Goal: Task Accomplishment & Management: Complete application form

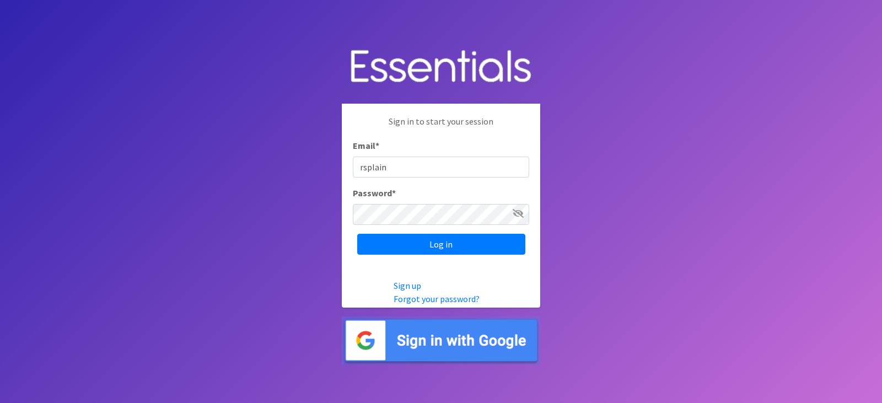
type input "[EMAIL_ADDRESS][DOMAIN_NAME]"
click at [357, 234] on input "Log in" at bounding box center [441, 244] width 168 height 21
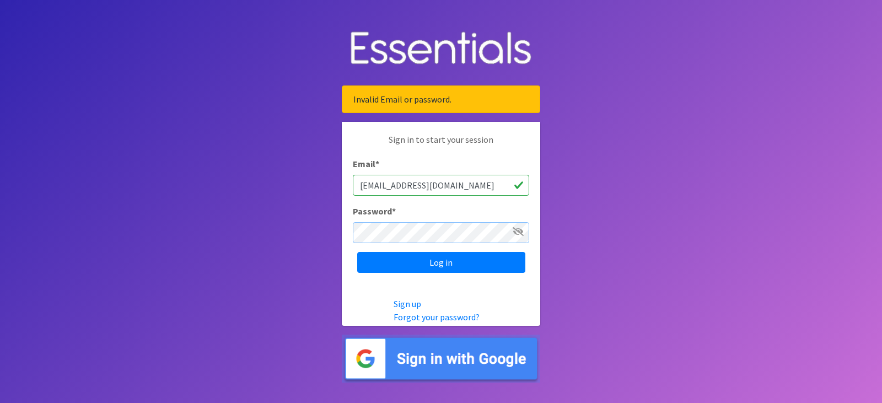
click at [357, 252] on input "Log in" at bounding box center [441, 262] width 168 height 21
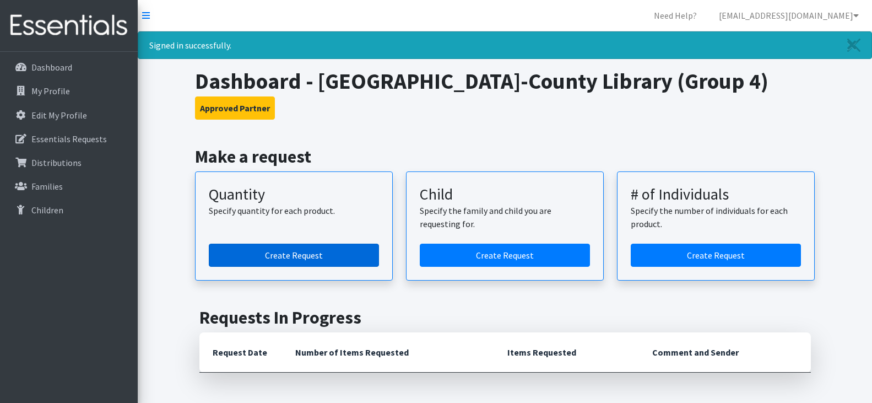
click at [316, 262] on link "Create Request" at bounding box center [294, 255] width 170 height 23
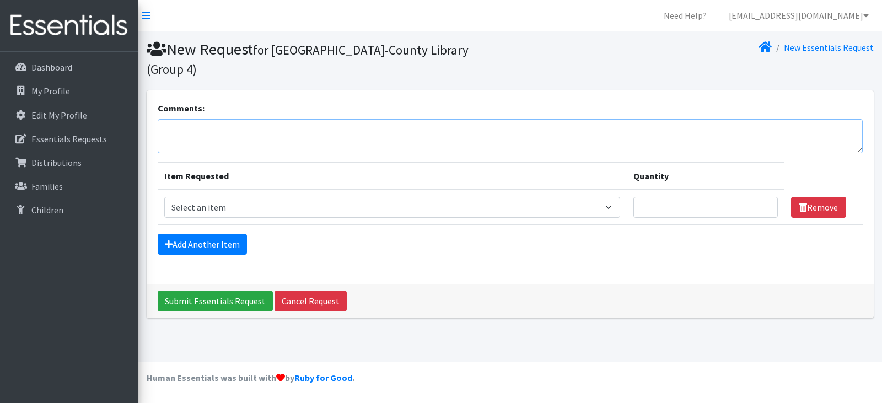
click at [247, 119] on textarea "Comments:" at bounding box center [510, 136] width 705 height 34
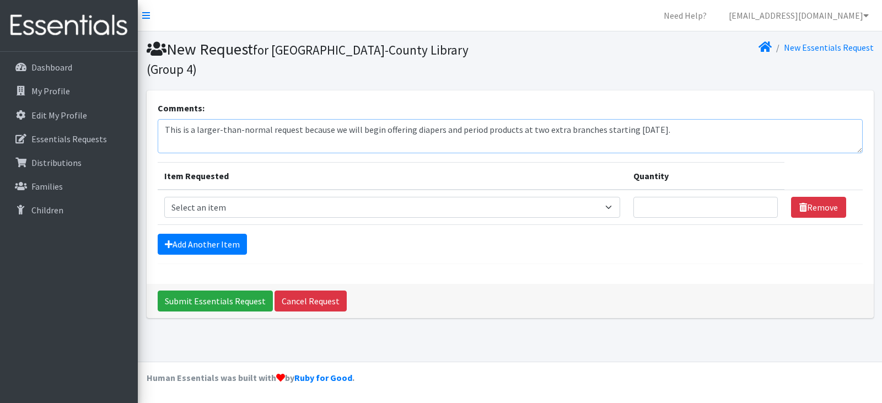
type textarea "This is a larger-than-normal request because we will begin offering diapers and…"
click at [197, 197] on select "Select an item Period Supplies: Mixed Kits (order by bag) Applicator-free tampo…" at bounding box center [392, 207] width 456 height 21
select select "1095"
click at [164, 197] on select "Select an item Period Supplies: Mixed Kits (order by bag) Applicator-free tampo…" at bounding box center [392, 207] width 456 height 21
click at [703, 197] on input "Quantity" at bounding box center [705, 207] width 144 height 21
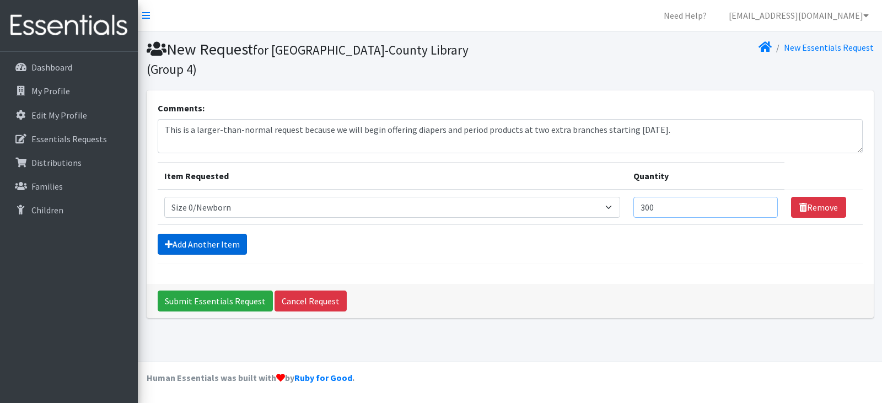
type input "300"
click at [175, 234] on link "Add Another Item" at bounding box center [202, 244] width 89 height 21
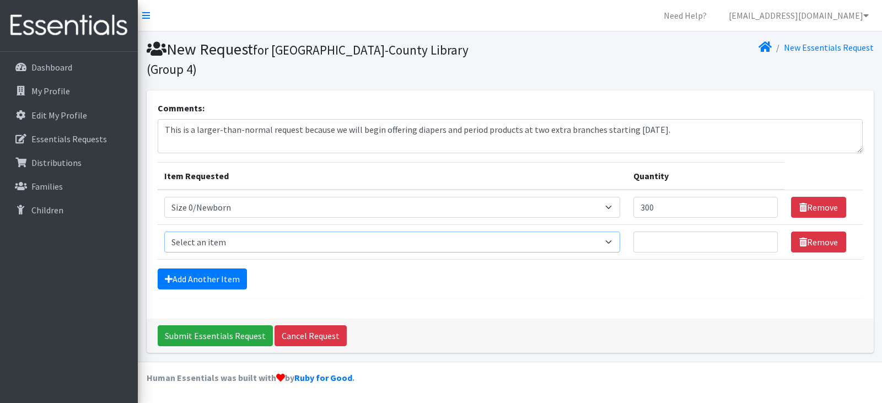
click at [186, 231] on select "Select an item Period Supplies: Mixed Kits (order by bag) Applicator-free tampo…" at bounding box center [392, 241] width 456 height 21
select select "1090"
click at [164, 231] on select "Select an item Period Supplies: Mixed Kits (order by bag) Applicator-free tampo…" at bounding box center [392, 241] width 456 height 21
click at [665, 231] on input "Quantity" at bounding box center [705, 241] width 144 height 21
type input "300"
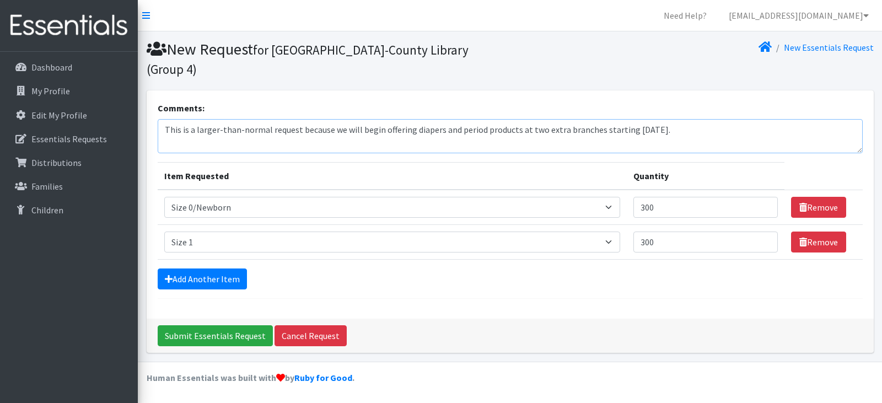
click at [676, 119] on textarea "This is a larger-than-normal request because we will begin offering diapers and…" at bounding box center [510, 136] width 705 height 34
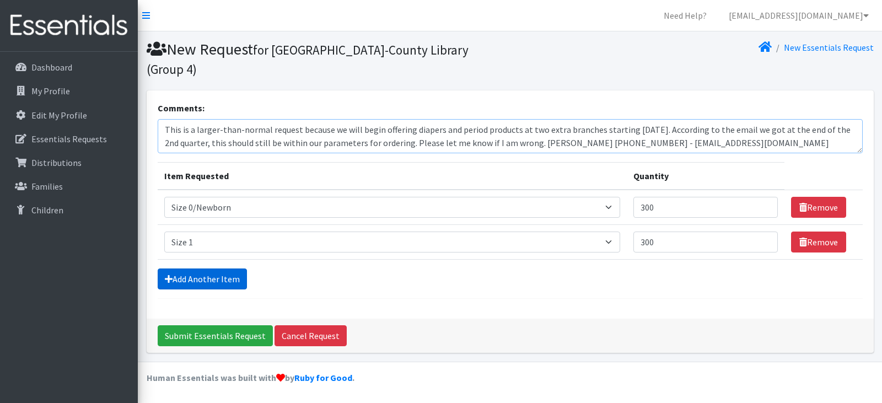
type textarea "This is a larger-than-normal request because we will begin offering diapers and…"
click at [198, 268] on link "Add Another Item" at bounding box center [202, 278] width 89 height 21
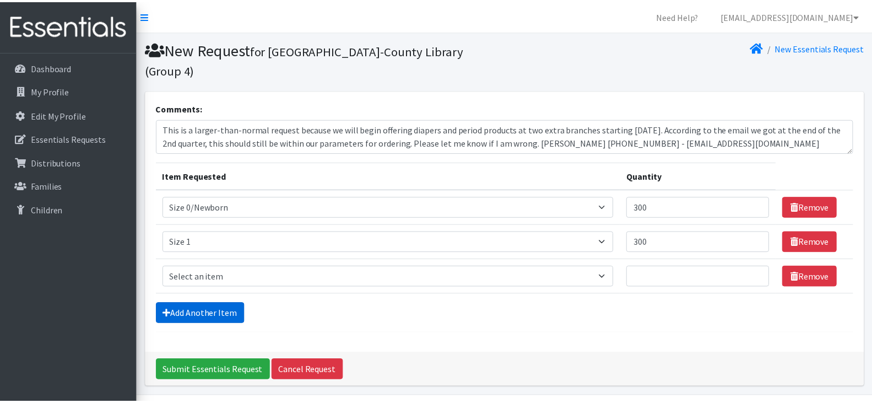
scroll to position [16, 0]
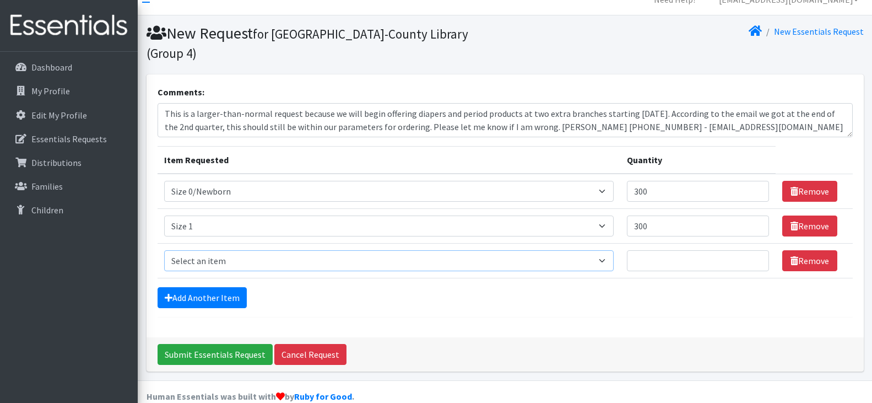
click at [197, 250] on select "Select an item Period Supplies: Mixed Kits (order by bag) Applicator-free tampo…" at bounding box center [389, 260] width 450 height 21
select select "1091"
click at [164, 250] on select "Select an item Period Supplies: Mixed Kits (order by bag) Applicator-free tampo…" at bounding box center [389, 260] width 450 height 21
click at [660, 250] on input "Quantity" at bounding box center [698, 260] width 142 height 21
type input "300"
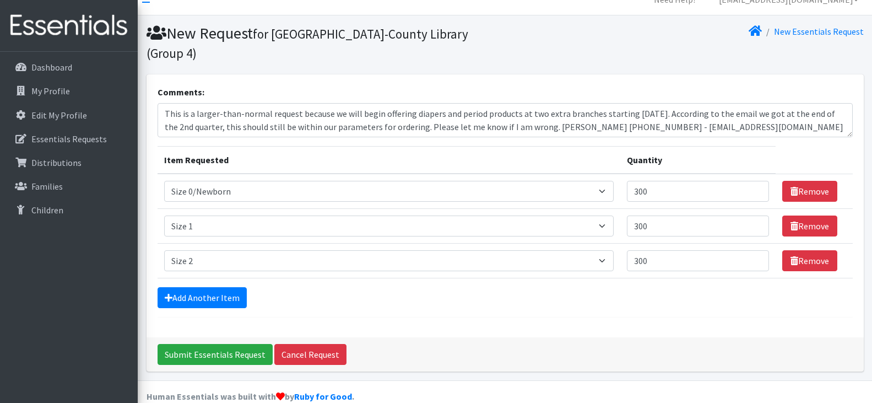
click at [193, 290] on form "Comments: This is a larger-than-normal request because we will begin offering d…" at bounding box center [505, 201] width 695 height 232
click at [191, 287] on link "Add Another Item" at bounding box center [202, 297] width 89 height 21
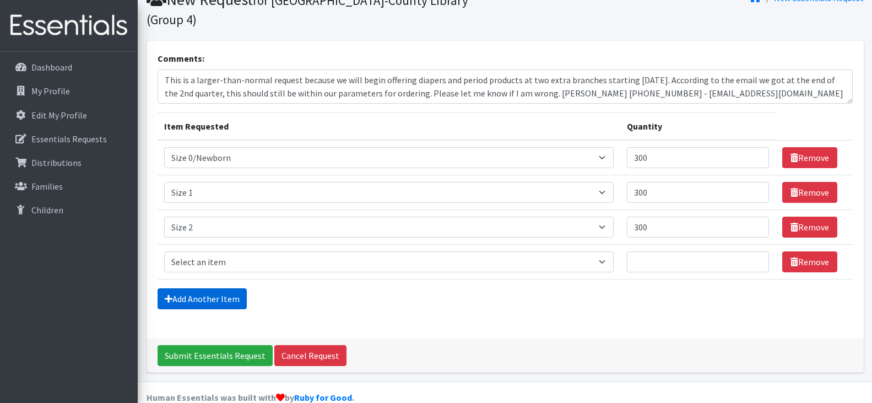
scroll to position [51, 0]
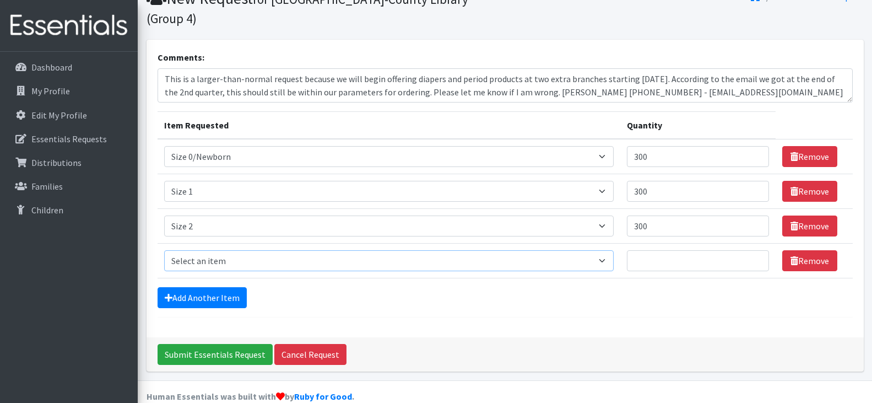
click at [190, 250] on select "Select an item Period Supplies: Mixed Kits (order by bag) Applicator-free tampo…" at bounding box center [389, 260] width 450 height 21
select select "1094"
click at [164, 250] on select "Select an item Period Supplies: Mixed Kits (order by bag) Applicator-free tampo…" at bounding box center [389, 260] width 450 height 21
click at [698, 250] on input "Quantity" at bounding box center [698, 260] width 142 height 21
type input "300"
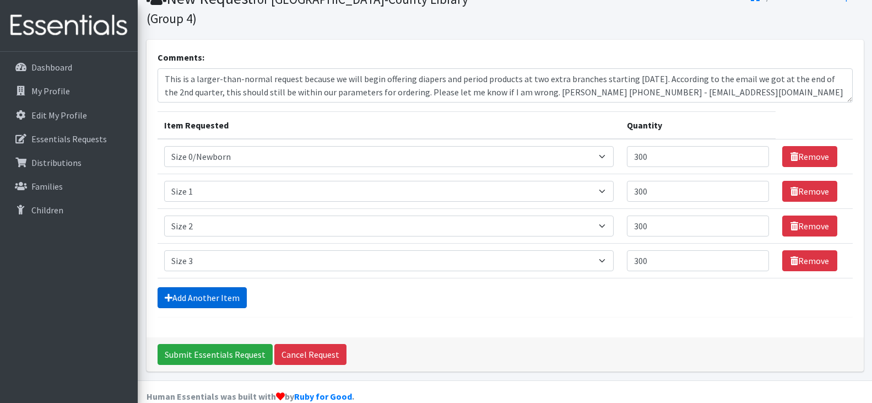
click at [213, 287] on link "Add Another Item" at bounding box center [202, 297] width 89 height 21
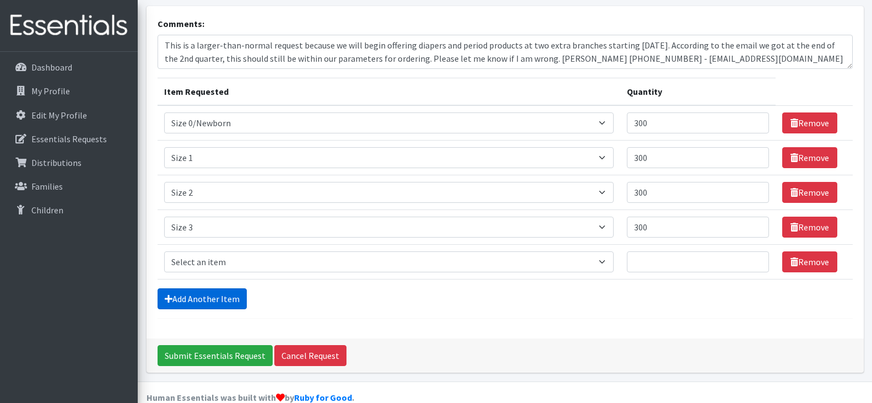
scroll to position [85, 0]
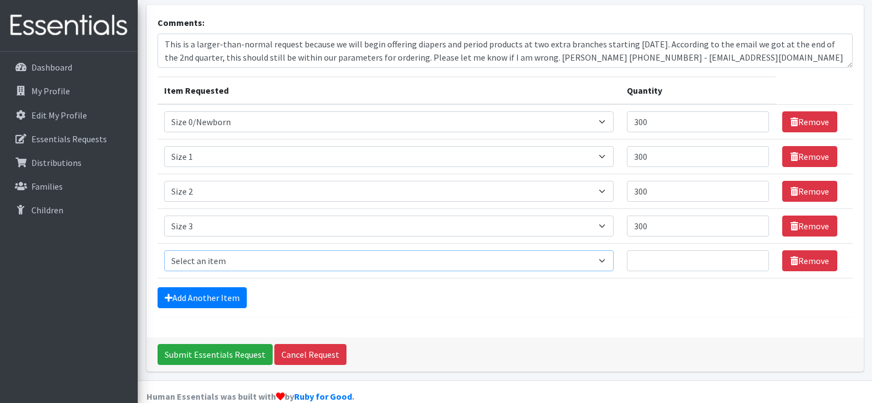
click at [203, 250] on select "Select an item Period Supplies: Mixed Kits (order by bag) Applicator-free tampo…" at bounding box center [389, 260] width 450 height 21
select select "1097"
click at [164, 250] on select "Select an item Period Supplies: Mixed Kits (order by bag) Applicator-free tampo…" at bounding box center [389, 260] width 450 height 21
click at [681, 250] on input "Quantity" at bounding box center [698, 260] width 142 height 21
type input "650"
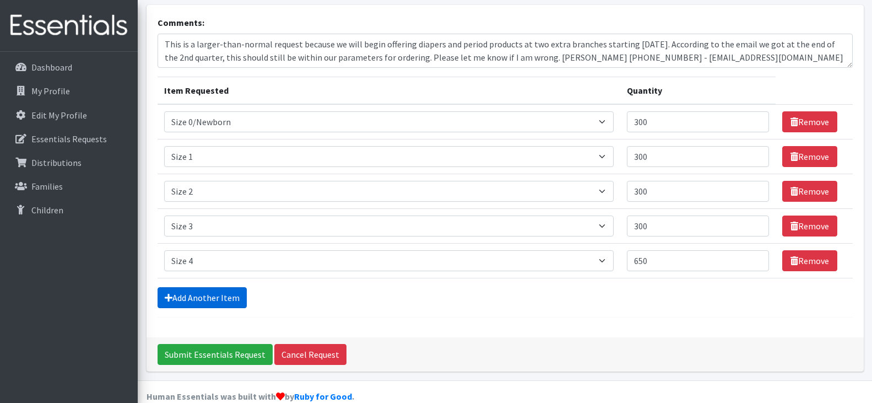
click at [193, 287] on link "Add Another Item" at bounding box center [202, 297] width 89 height 21
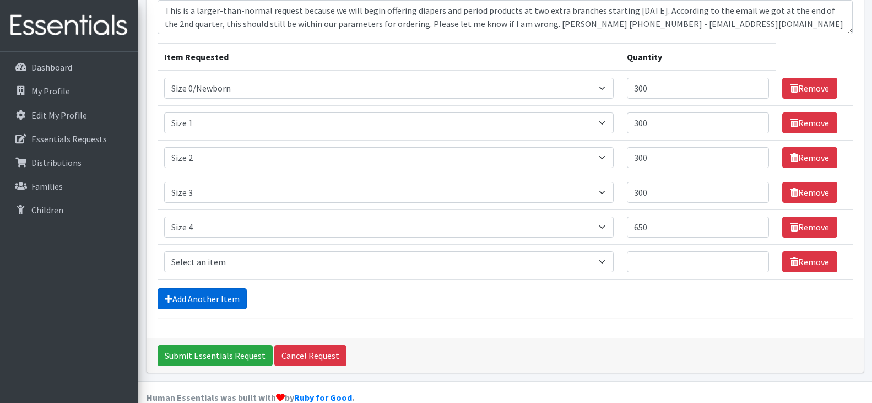
scroll to position [120, 0]
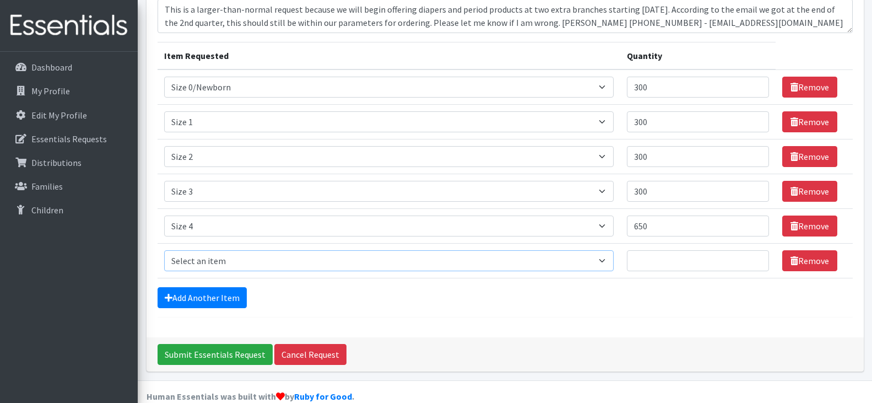
click at [201, 250] on select "Select an item Period Supplies: Mixed Kits (order by bag) Applicator-free tampo…" at bounding box center [389, 260] width 450 height 21
select select "1098"
click at [164, 250] on select "Select an item Period Supplies: Mixed Kits (order by bag) Applicator-free tampo…" at bounding box center [389, 260] width 450 height 21
click at [709, 250] on input "Quantity" at bounding box center [698, 260] width 142 height 21
type input "650"
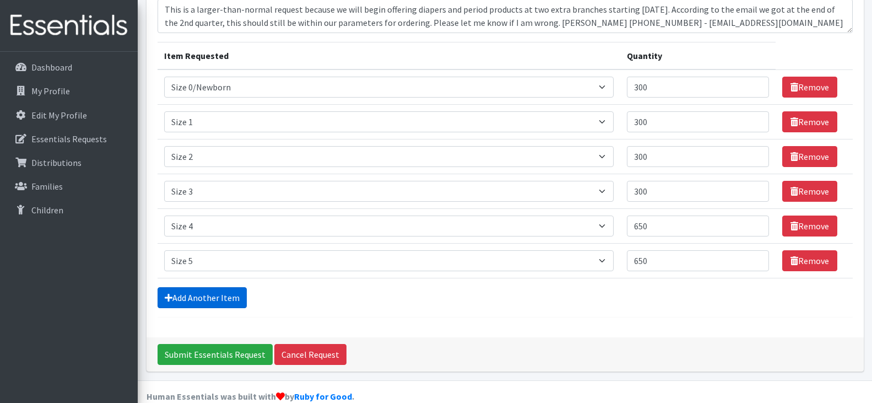
click at [204, 287] on link "Add Another Item" at bounding box center [202, 297] width 89 height 21
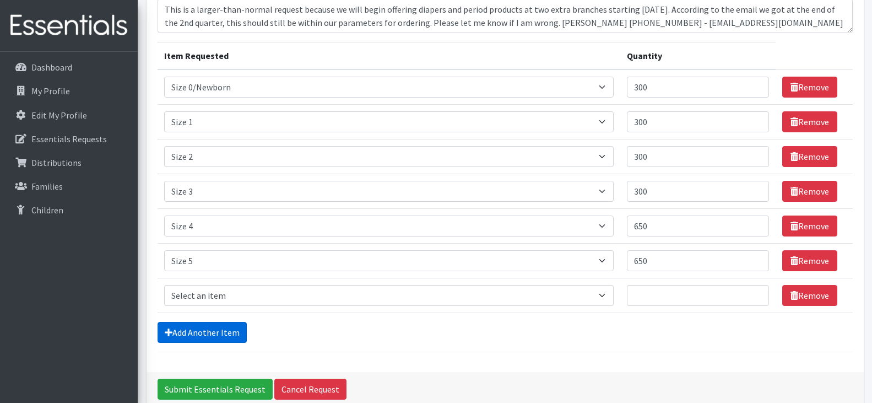
scroll to position [155, 0]
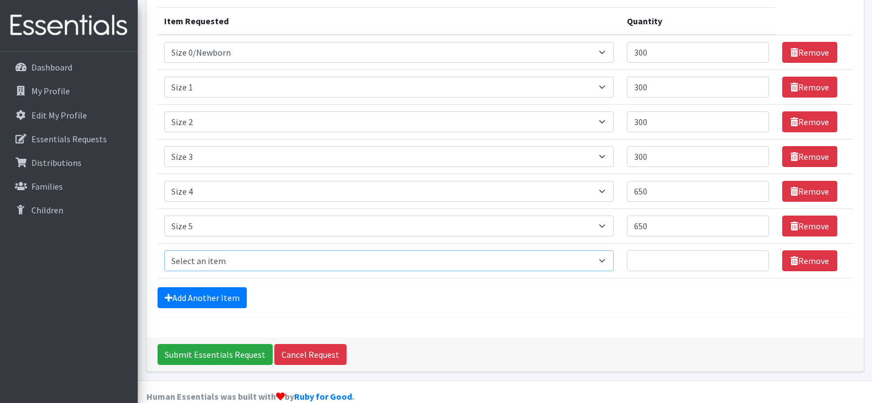
click at [193, 250] on select "Select an item Period Supplies: Mixed Kits (order by bag) Applicator-free tampo…" at bounding box center [389, 260] width 450 height 21
click at [164, 250] on select "Select an item Period Supplies: Mixed Kits (order by bag) Applicator-free tampo…" at bounding box center [389, 260] width 450 height 21
click at [180, 250] on select "Select an item Period Supplies: Mixed Kits (order by bag) Applicator-free tampo…" at bounding box center [389, 260] width 450 height 21
select select "1100"
click at [164, 250] on select "Select an item Period Supplies: Mixed Kits (order by bag) Applicator-free tampo…" at bounding box center [389, 260] width 450 height 21
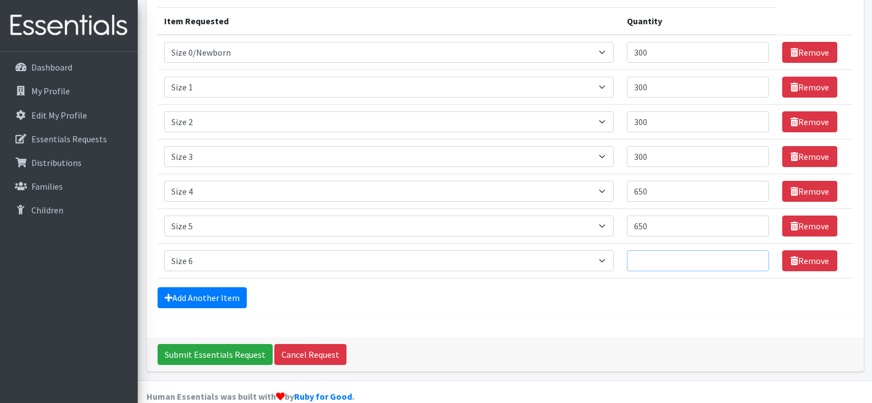
click at [704, 252] on input "Quantity" at bounding box center [698, 260] width 142 height 21
type input "400"
click at [200, 287] on link "Add Another Item" at bounding box center [202, 297] width 89 height 21
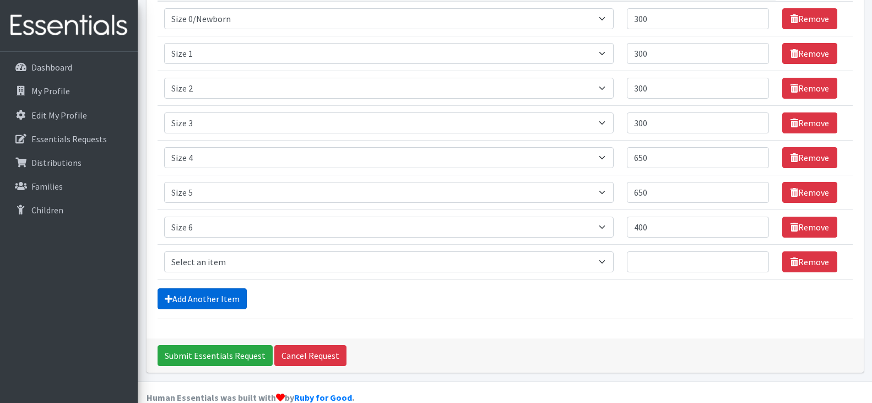
scroll to position [190, 0]
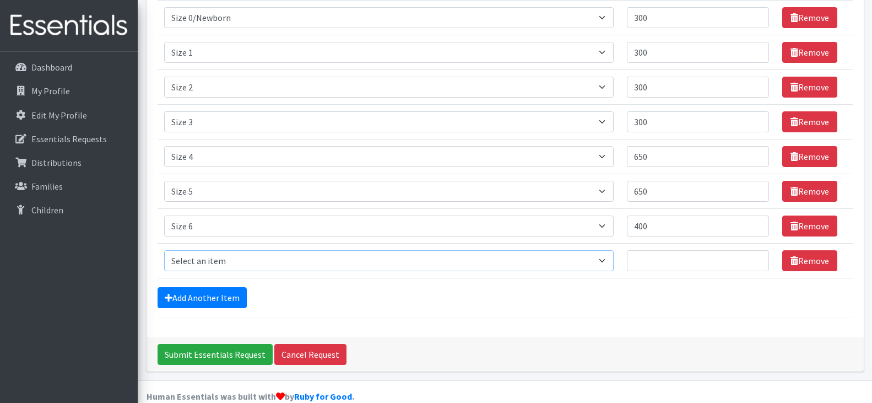
click at [193, 250] on select "Select an item Period Supplies: Mixed Kits (order by bag) Applicator-free tampo…" at bounding box center [389, 260] width 450 height 21
select select "6073"
click at [164, 250] on select "Select an item Period Supplies: Mixed Kits (order by bag) Applicator-free tampo…" at bounding box center [389, 260] width 450 height 21
click at [693, 250] on input "Quantity" at bounding box center [698, 260] width 142 height 21
type input "300"
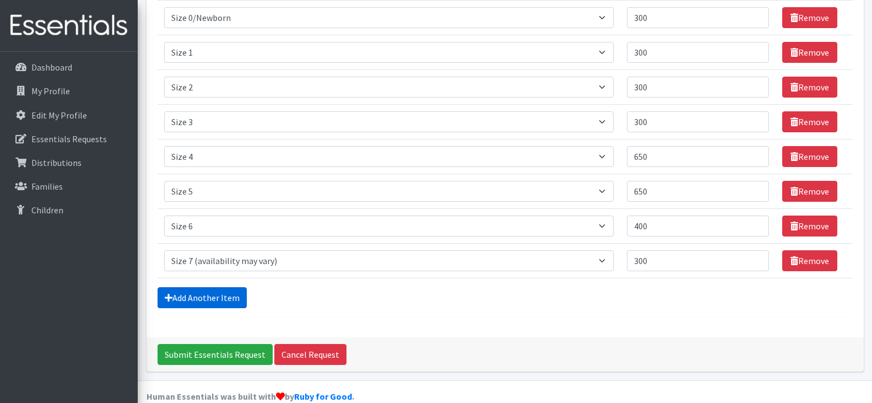
click at [182, 287] on link "Add Another Item" at bounding box center [202, 297] width 89 height 21
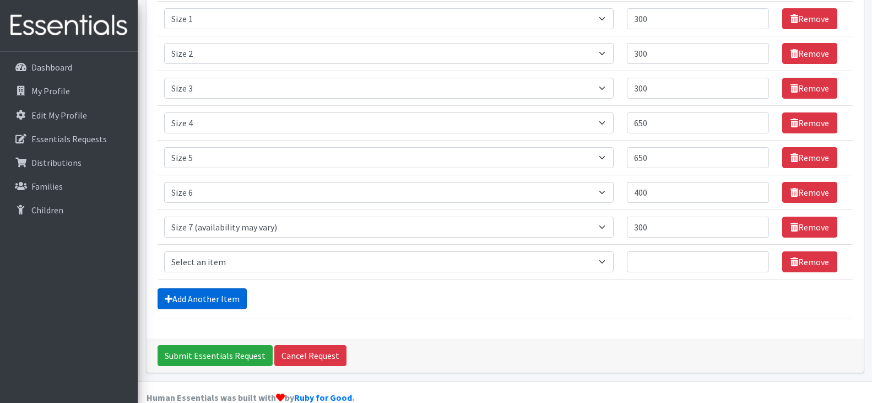
scroll to position [224, 0]
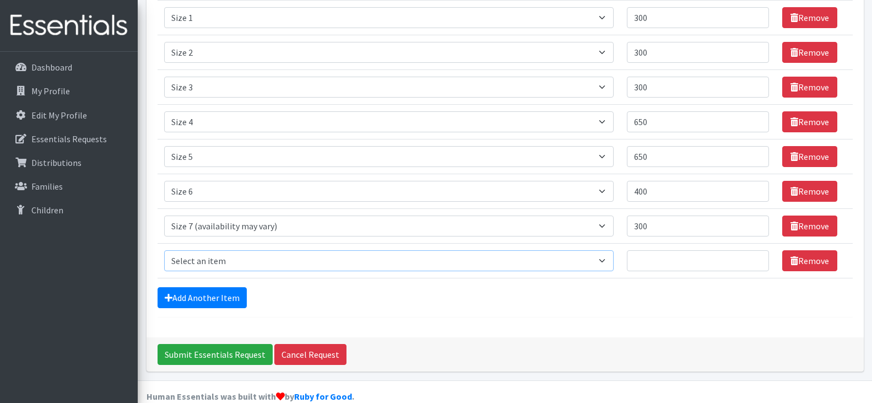
click at [192, 250] on select "Select an item Period Supplies: Mixed Kits (order by bag) Applicator-free tampo…" at bounding box center [389, 260] width 450 height 21
select select "1105"
click at [164, 250] on select "Select an item Period Supplies: Mixed Kits (order by bag) Applicator-free tampo…" at bounding box center [389, 260] width 450 height 21
click at [692, 250] on input "Quantity" at bounding box center [698, 260] width 142 height 21
type input "100"
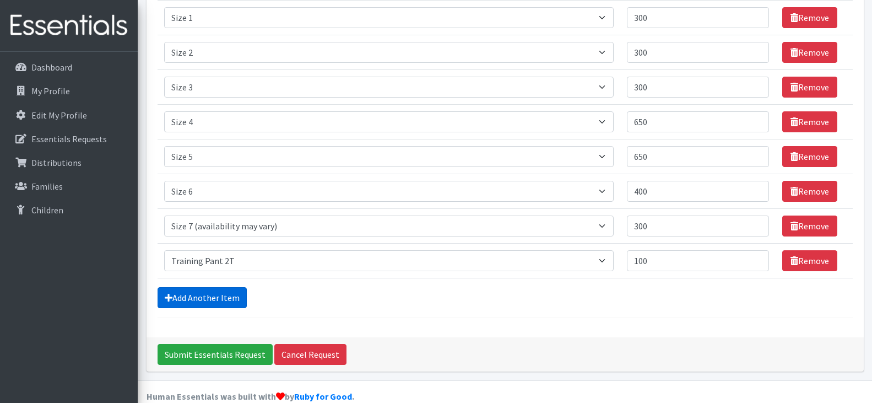
click at [188, 287] on link "Add Another Item" at bounding box center [202, 297] width 89 height 21
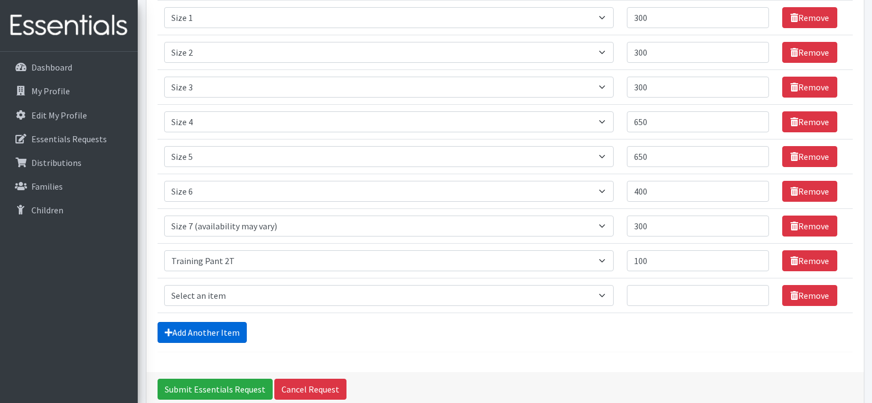
scroll to position [259, 0]
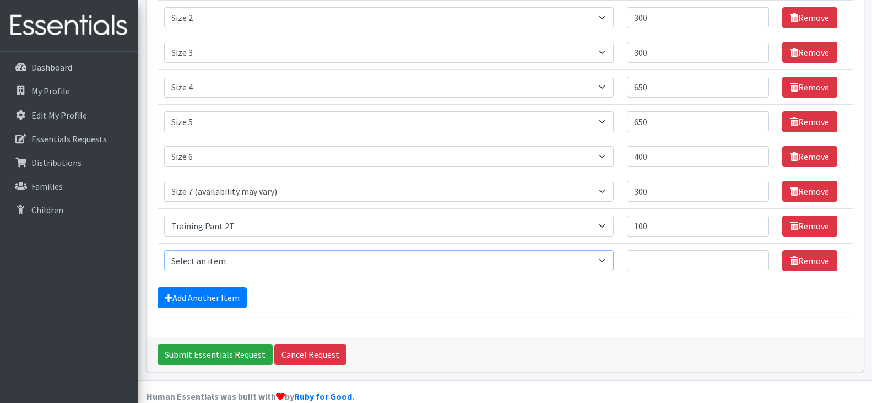
click at [191, 250] on select "Select an item Period Supplies: Mixed Kits (order by bag) Applicator-free tampo…" at bounding box center [389, 260] width 450 height 21
select select "1107"
click at [164, 250] on select "Select an item Period Supplies: Mixed Kits (order by bag) Applicator-free tampo…" at bounding box center [389, 260] width 450 height 21
click at [648, 250] on input "Quantity" at bounding box center [698, 260] width 142 height 21
type input "100"
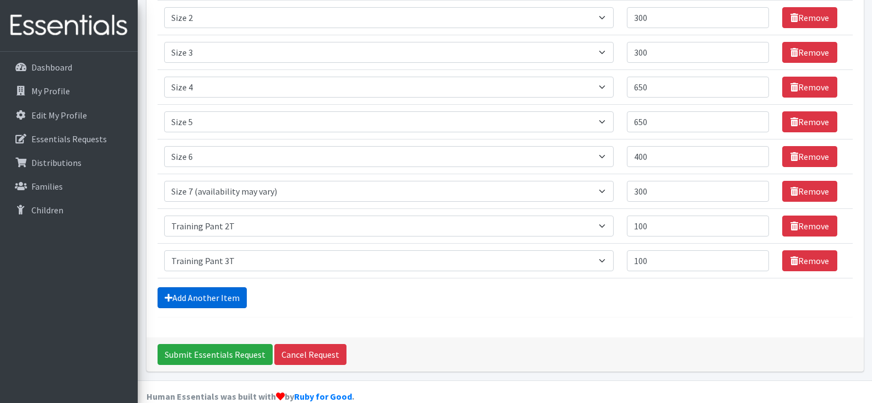
click at [219, 287] on link "Add Another Item" at bounding box center [202, 297] width 89 height 21
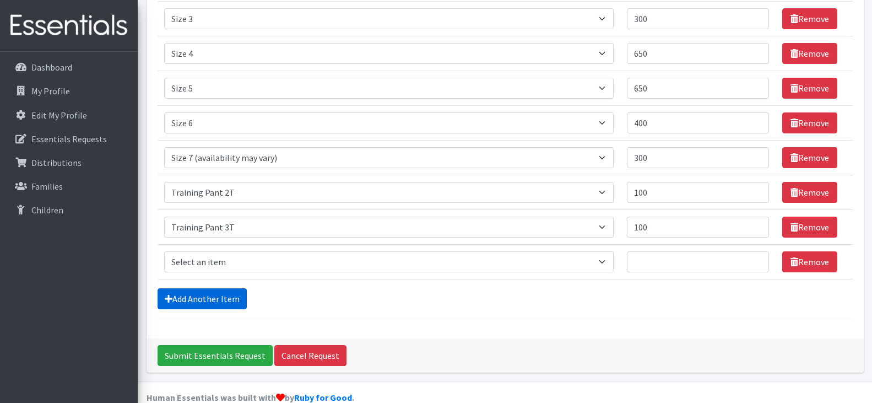
scroll to position [294, 0]
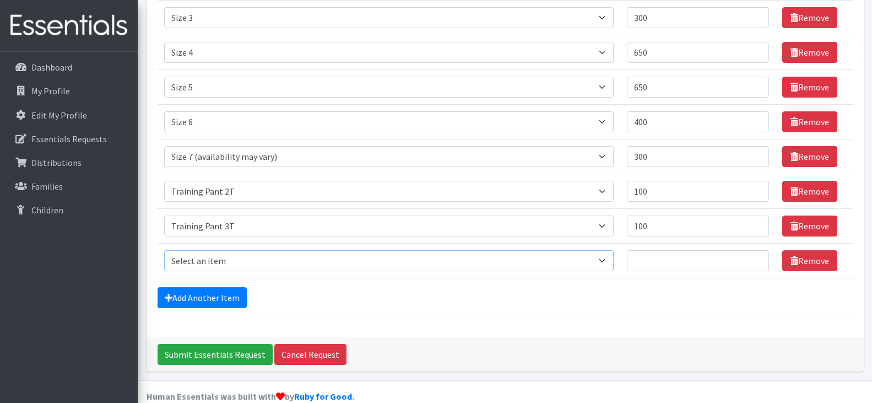
click at [203, 250] on select "Select an item Period Supplies: Mixed Kits (order by bag) Applicator-free tampo…" at bounding box center [389, 260] width 450 height 21
select select "1093"
click at [164, 250] on select "Select an item Period Supplies: Mixed Kits (order by bag) Applicator-free tampo…" at bounding box center [389, 260] width 450 height 21
click at [706, 250] on input "Quantity" at bounding box center [698, 260] width 142 height 21
type input "100"
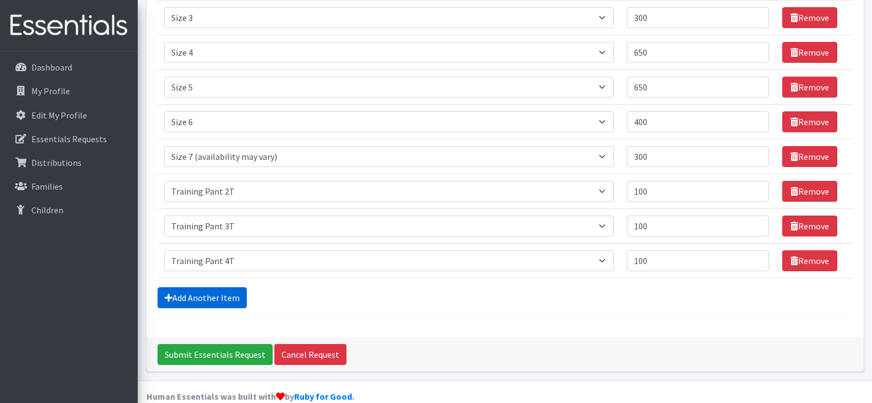
click at [201, 287] on link "Add Another Item" at bounding box center [202, 297] width 89 height 21
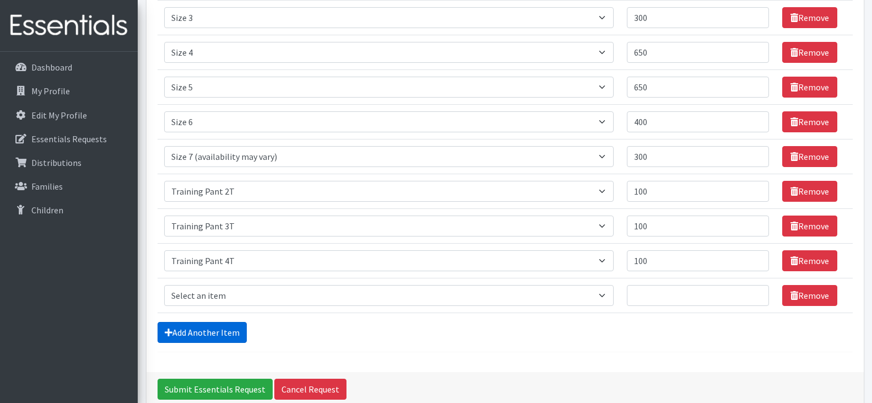
scroll to position [328, 0]
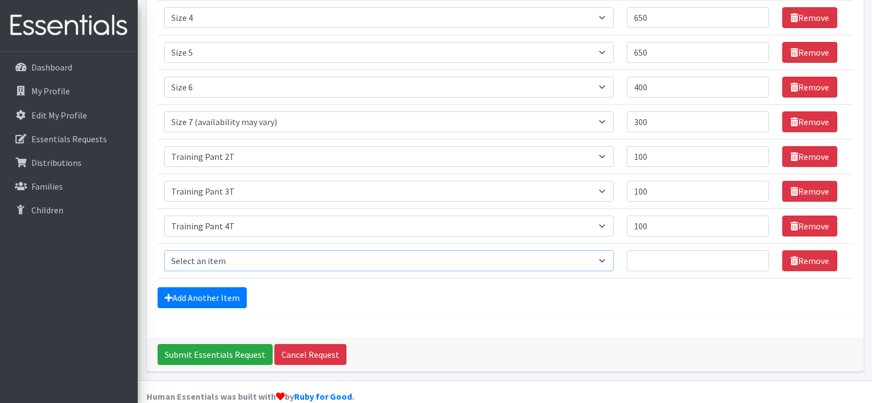
click at [208, 250] on select "Select an item Period Supplies: Mixed Kits (order by bag) Applicator-free tampo…" at bounding box center [389, 260] width 450 height 21
select select "8798"
click at [164, 250] on select "Select an item Period Supplies: Mixed Kits (order by bag) Applicator-free tampo…" at bounding box center [389, 260] width 450 height 21
click at [692, 250] on input "Quantity" at bounding box center [698, 260] width 142 height 21
type input "2"
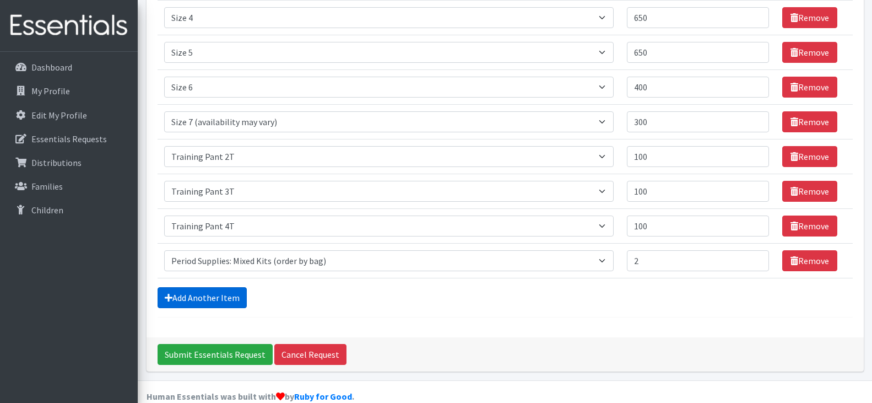
click at [175, 287] on link "Add Another Item" at bounding box center [202, 297] width 89 height 21
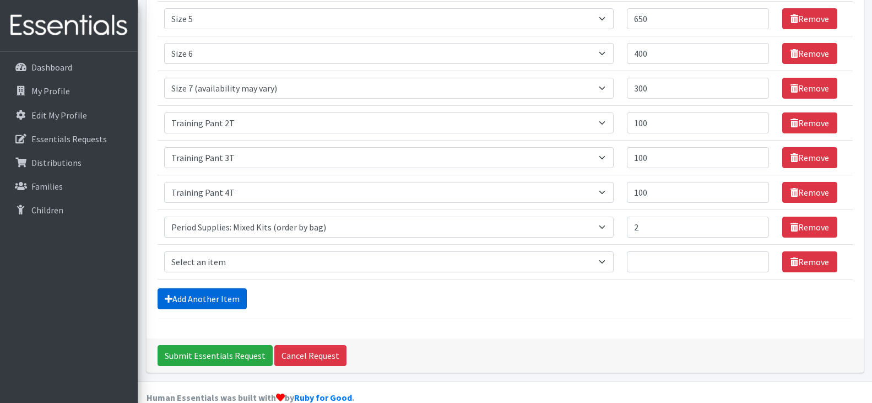
scroll to position [363, 0]
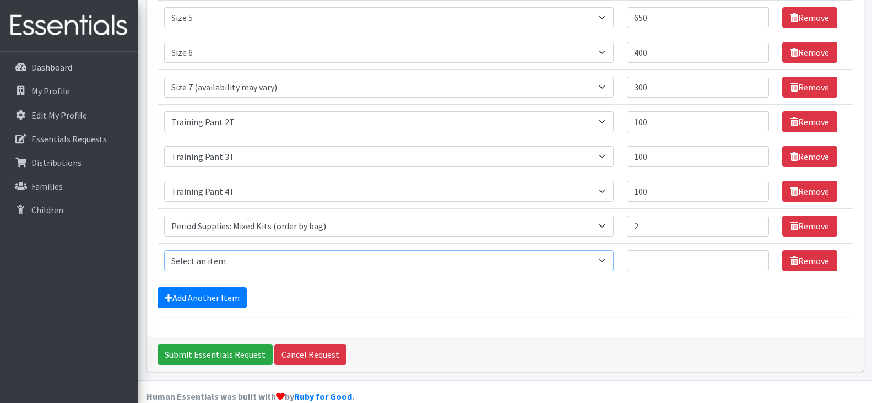
click at [204, 250] on select "Select an item Period Supplies: Mixed Kits (order by bag) Applicator-free tampo…" at bounding box center [389, 260] width 450 height 21
select select "8796"
click at [164, 250] on select "Select an item Period Supplies: Mixed Kits (order by bag) Applicator-free tampo…" at bounding box center [389, 260] width 450 height 21
click at [684, 254] on td "Quantity" at bounding box center [698, 261] width 155 height 35
click at [678, 250] on input "Quantity" at bounding box center [698, 260] width 142 height 21
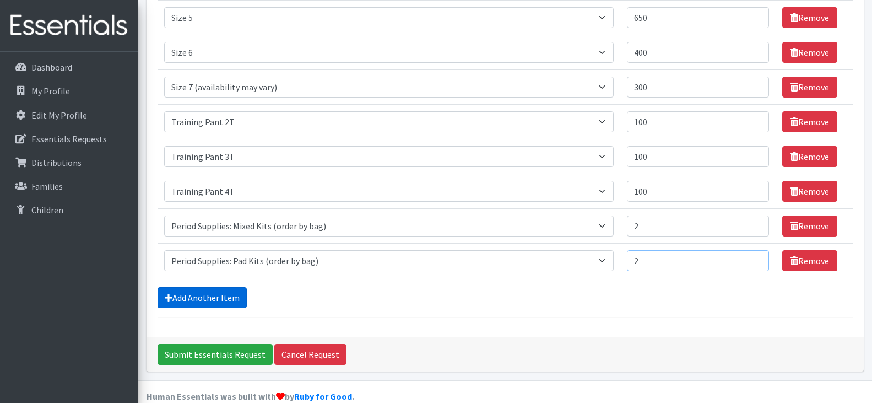
type input "2"
click at [183, 287] on link "Add Another Item" at bounding box center [202, 297] width 89 height 21
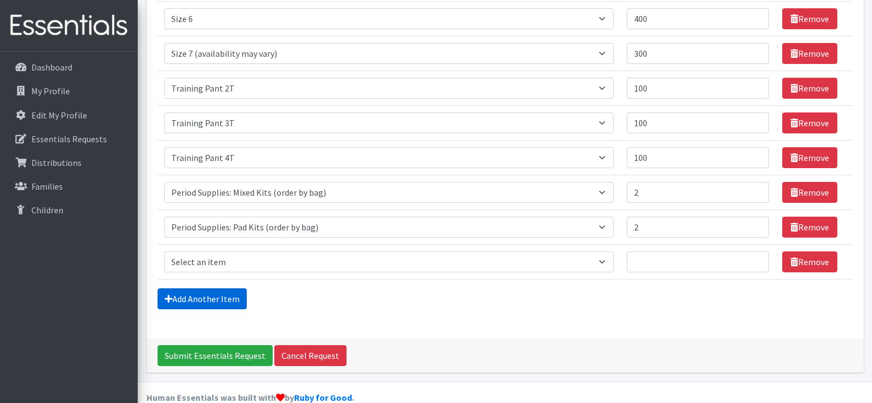
scroll to position [398, 0]
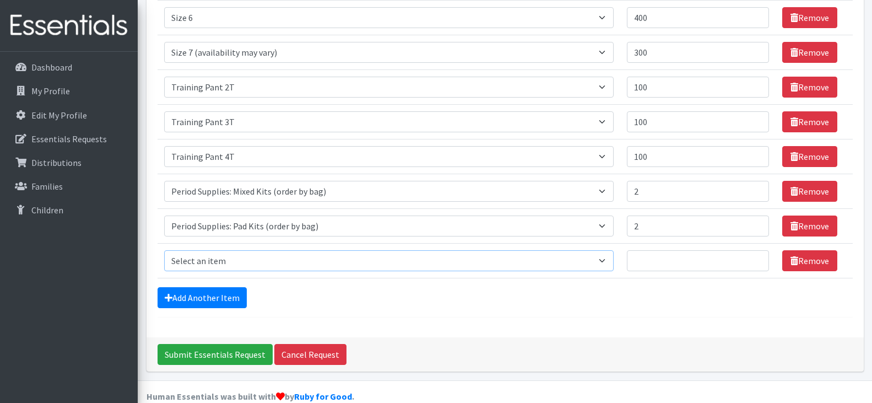
click at [195, 250] on select "Select an item Period Supplies: Mixed Kits (order by bag) Applicator-free tampo…" at bounding box center [389, 260] width 450 height 21
select select "8797"
click at [164, 250] on select "Select an item Period Supplies: Mixed Kits (order by bag) Applicator-free tampo…" at bounding box center [389, 260] width 450 height 21
click at [688, 250] on input "Quantity" at bounding box center [698, 260] width 142 height 21
type input "2"
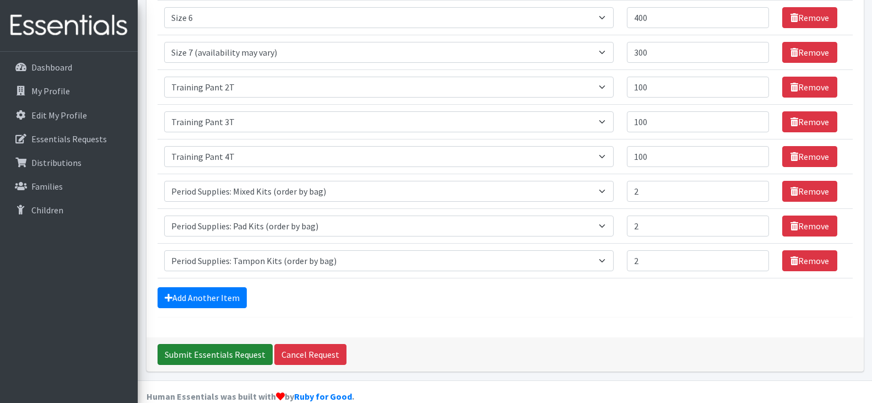
click at [220, 344] on input "Submit Essentials Request" at bounding box center [215, 354] width 115 height 21
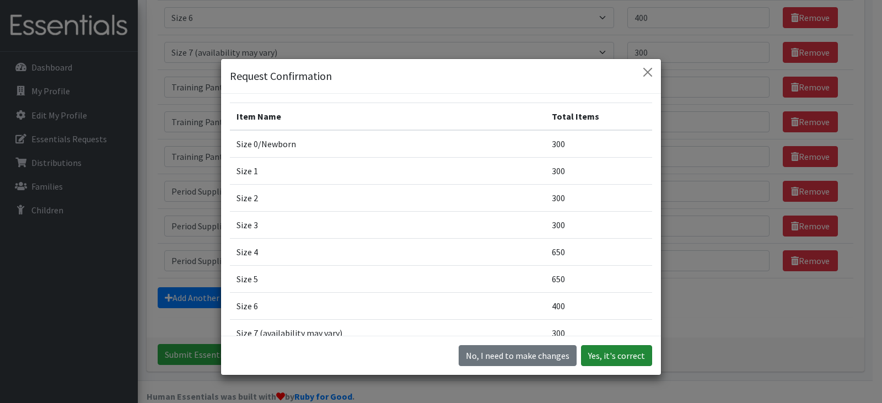
click at [617, 356] on button "Yes, it's correct" at bounding box center [616, 355] width 71 height 21
